Goal: Book appointment/travel/reservation

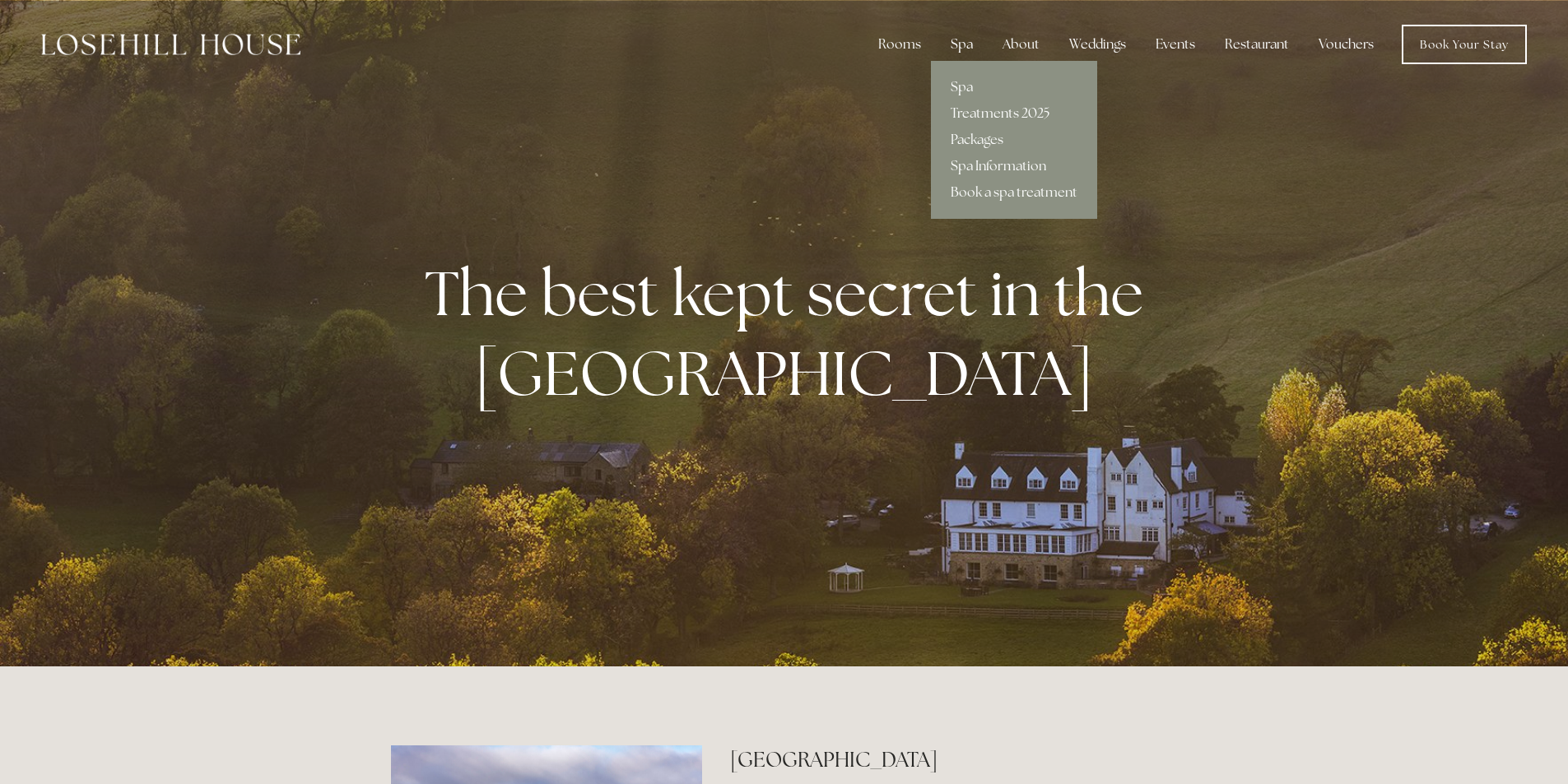
click at [967, 38] on div "Spa" at bounding box center [961, 44] width 49 height 33
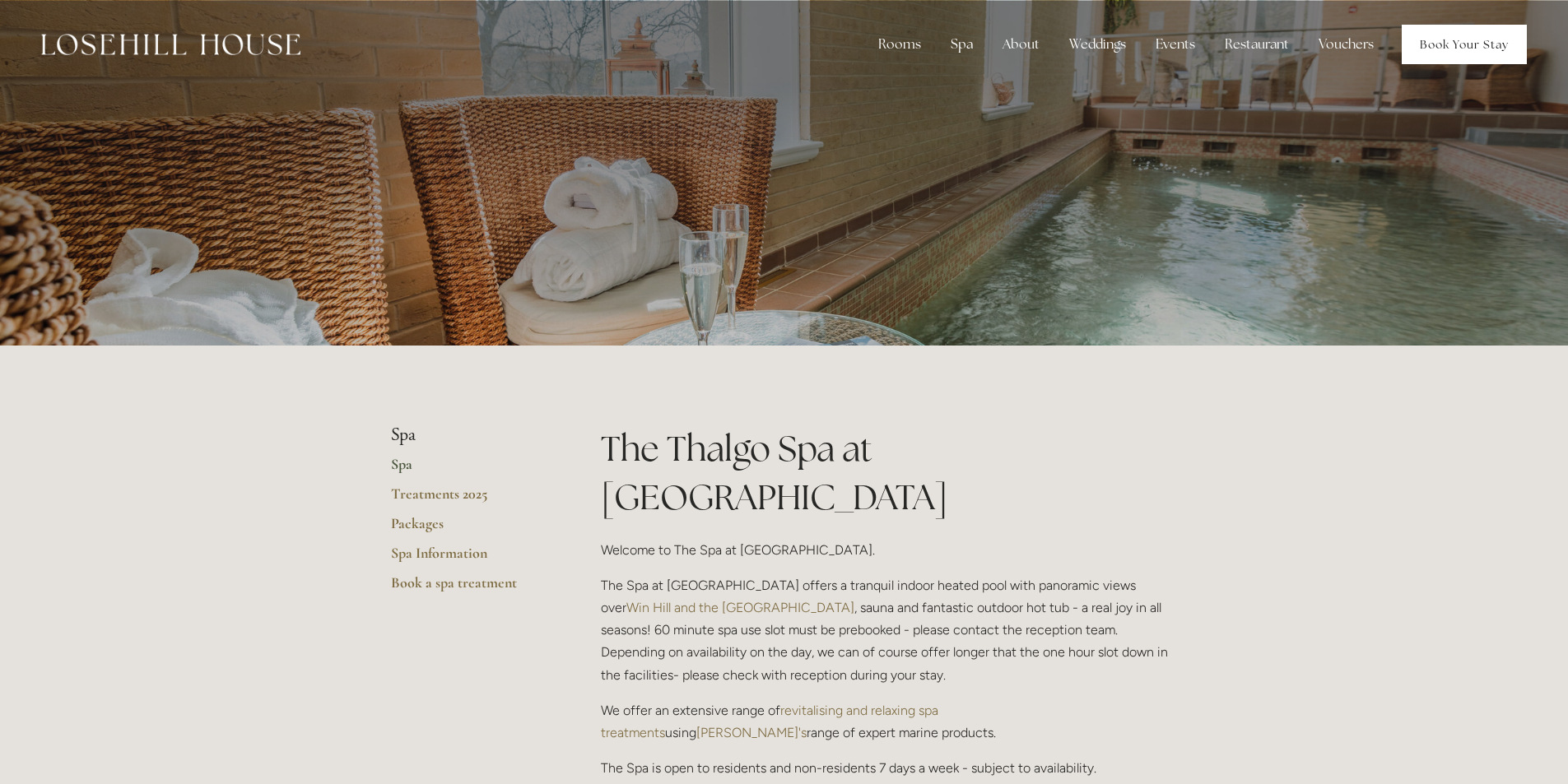
click at [1449, 51] on link "Book Your Stay" at bounding box center [1464, 44] width 125 height 39
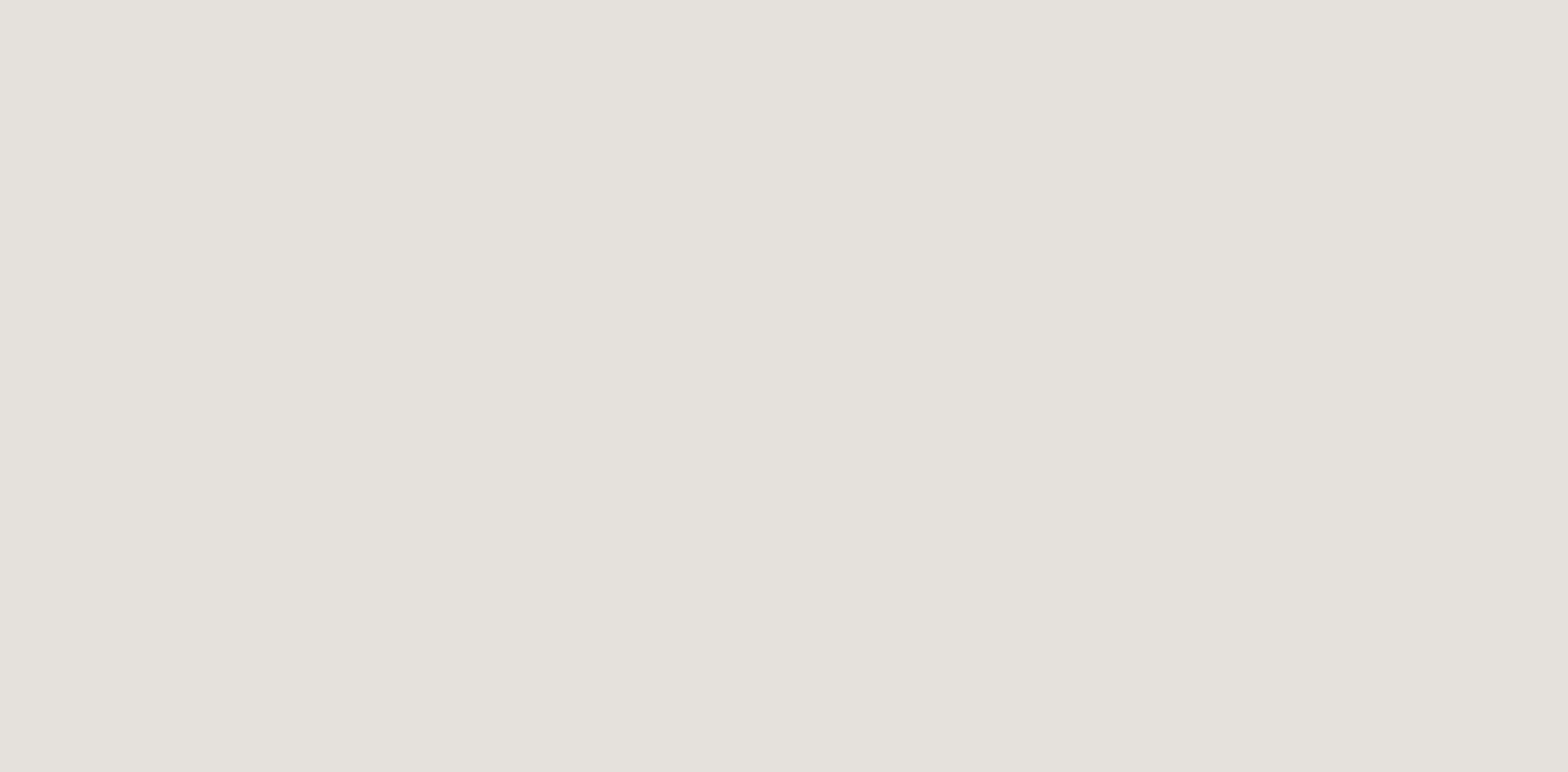
scroll to position [1489, 0]
